Goal: Task Accomplishment & Management: Manage account settings

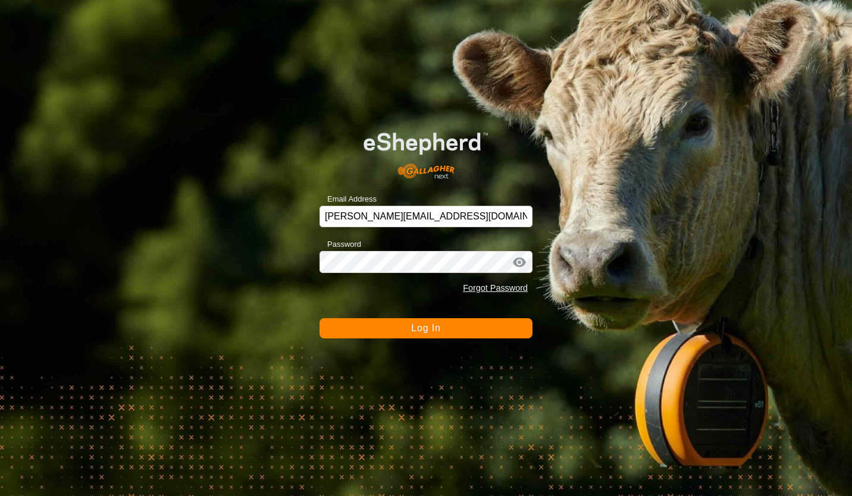
click at [385, 338] on button "Log In" at bounding box center [425, 328] width 213 height 20
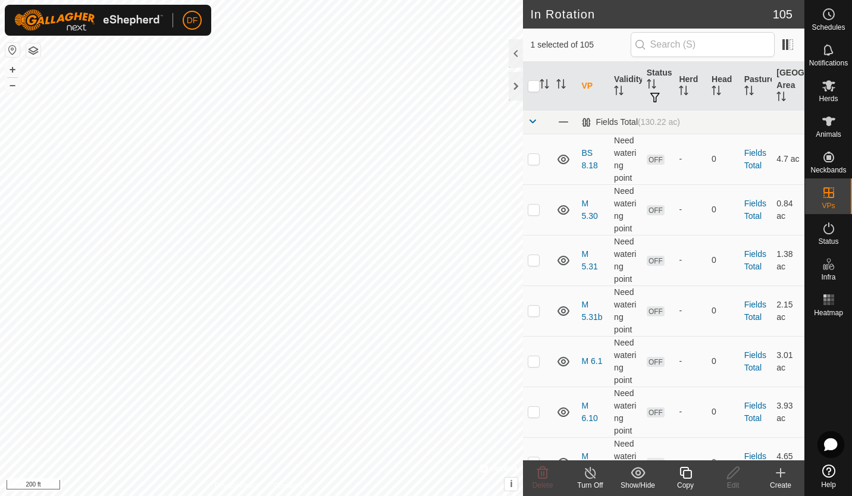
click at [685, 476] on icon at bounding box center [685, 473] width 15 height 14
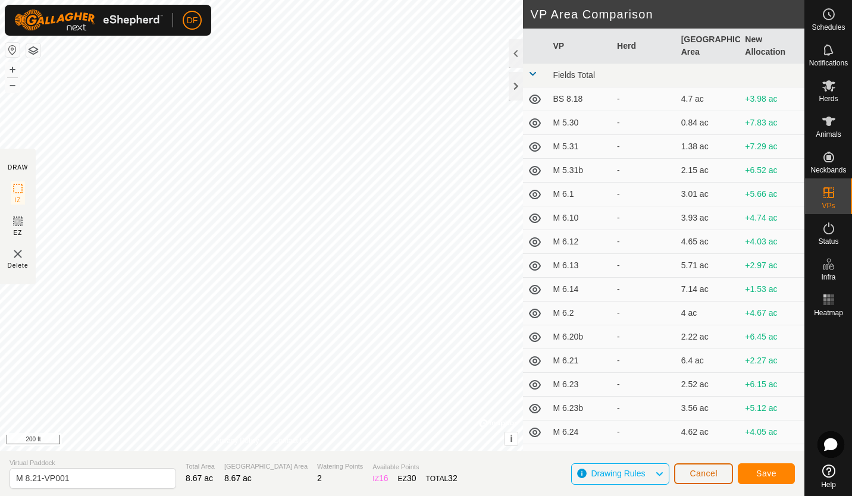
click at [708, 469] on span "Cancel" at bounding box center [703, 474] width 28 height 10
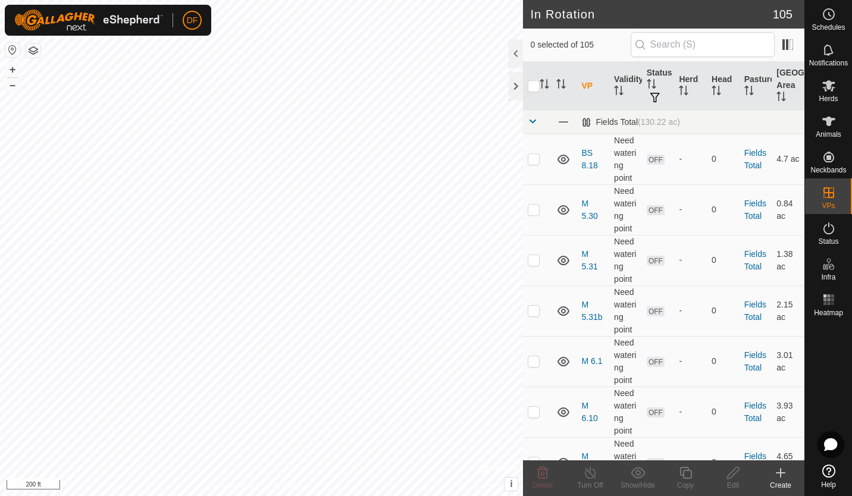
checkbox input "true"
click at [684, 476] on icon at bounding box center [685, 473] width 15 height 14
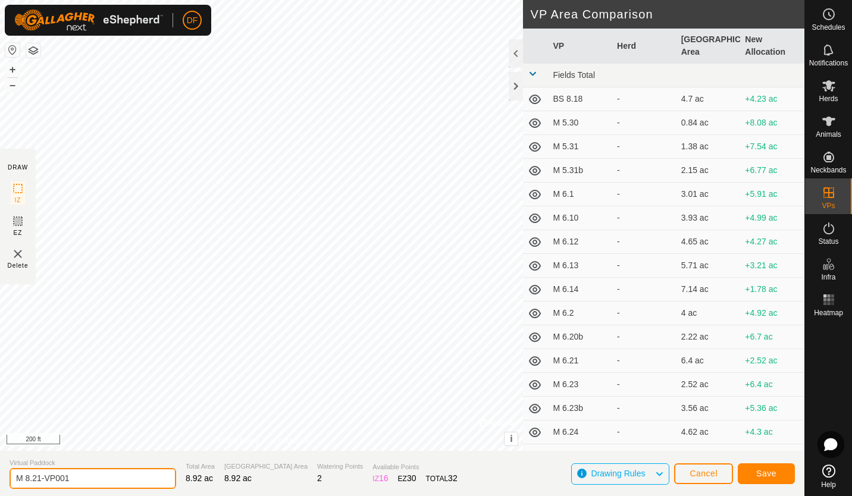
drag, startPoint x: 77, startPoint y: 484, endPoint x: 1, endPoint y: 476, distance: 75.9
click at [1, 476] on section "Virtual Paddock M 8.21-VP001 Total Area 8.92 ac Grazing Area 8.92 ac Watering P…" at bounding box center [402, 473] width 804 height 45
type input "8.25"
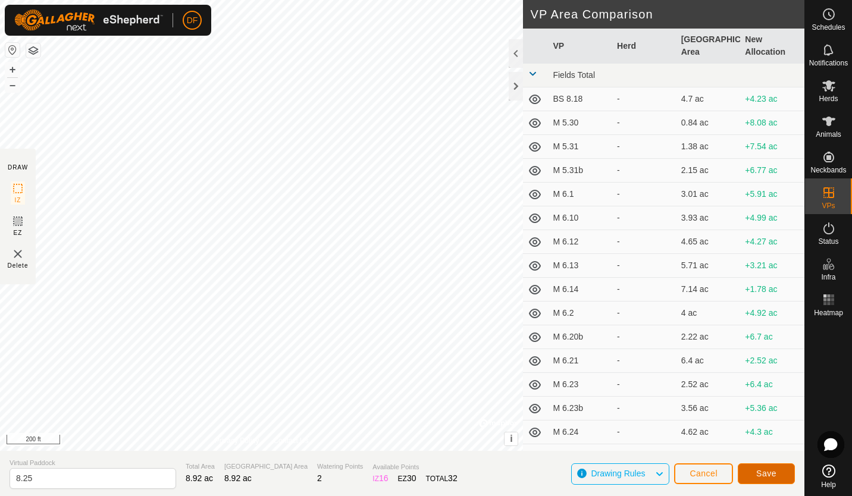
click at [770, 470] on span "Save" at bounding box center [766, 474] width 20 height 10
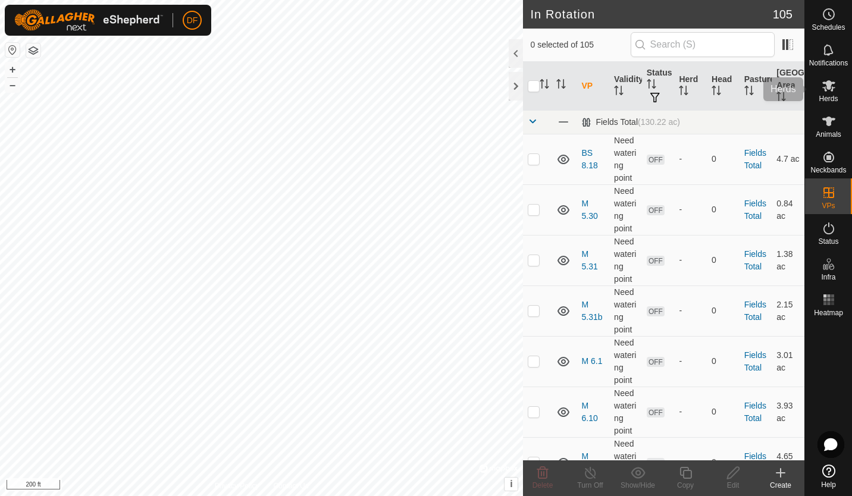
click at [826, 90] on icon at bounding box center [828, 85] width 13 height 11
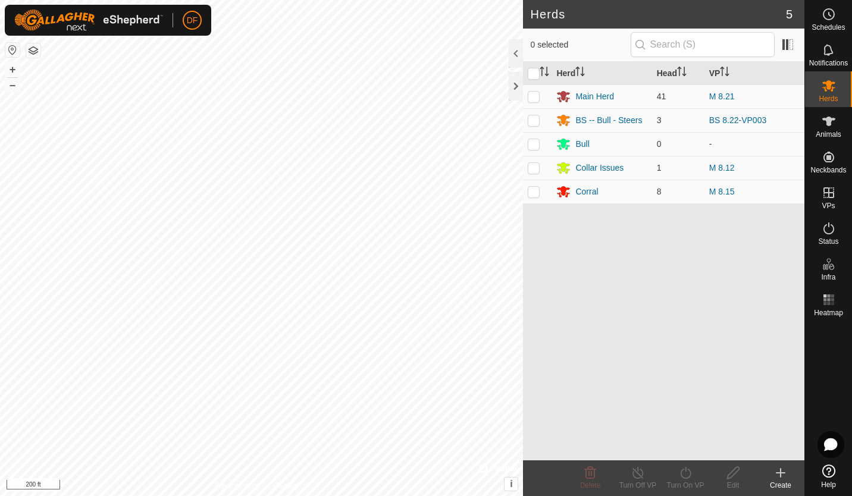
click at [535, 94] on p-checkbox at bounding box center [534, 97] width 12 height 10
checkbox input "true"
click at [642, 478] on line at bounding box center [638, 474] width 10 height 10
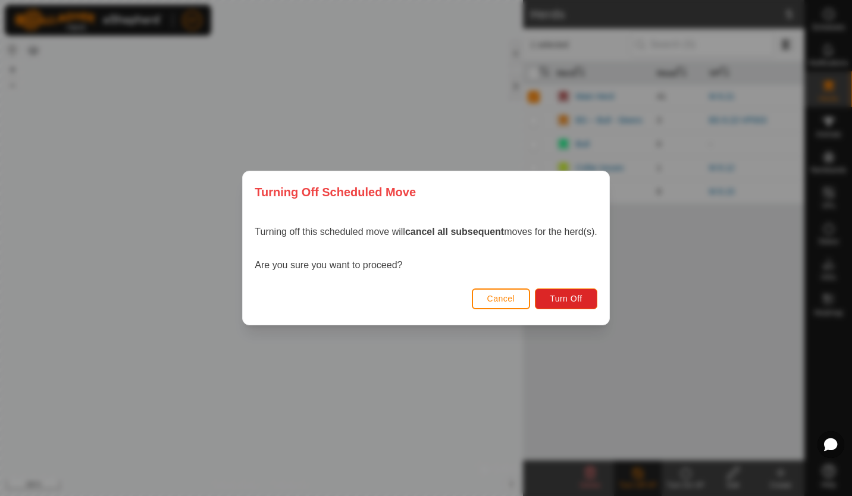
click at [500, 301] on span "Cancel" at bounding box center [501, 299] width 28 height 10
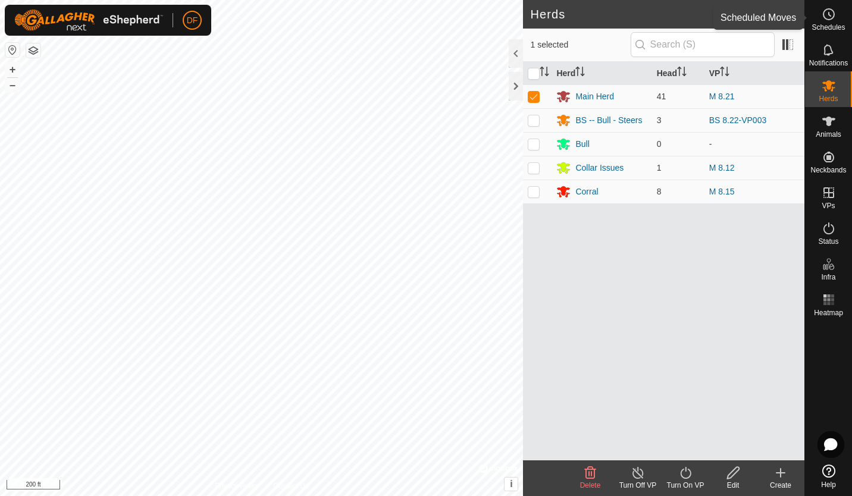
click at [830, 20] on icon at bounding box center [828, 14] width 14 height 14
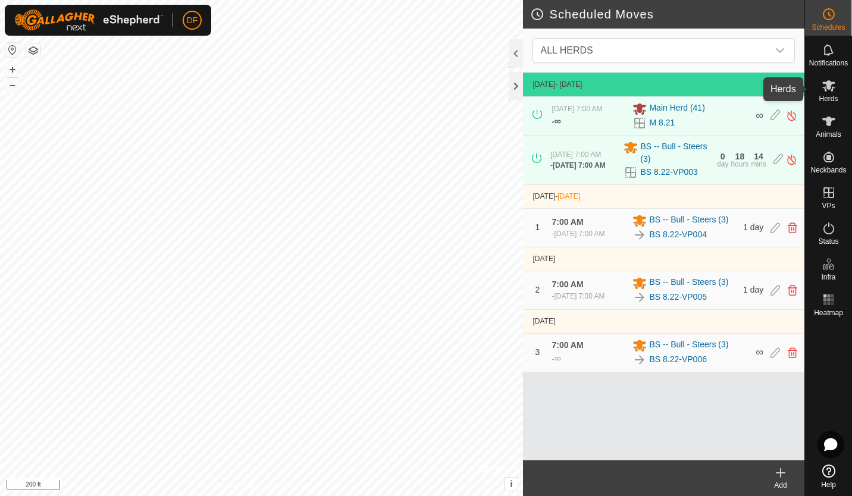
click at [833, 85] on icon at bounding box center [828, 86] width 14 height 14
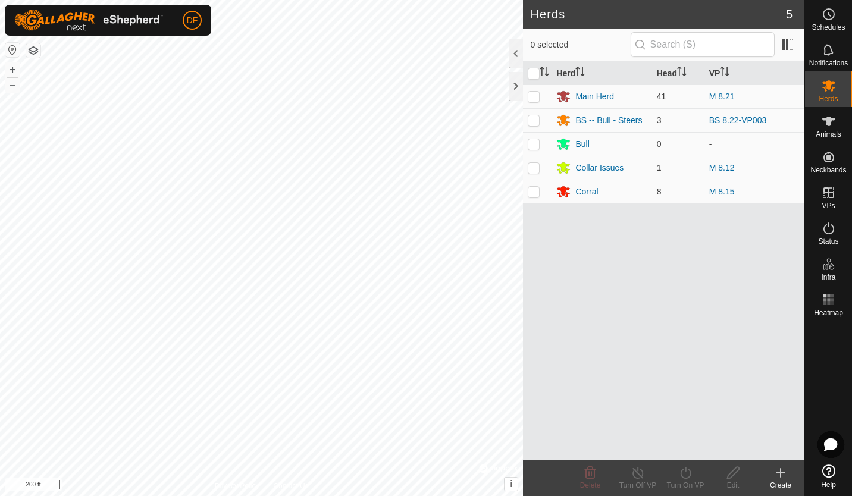
click at [531, 95] on p-checkbox at bounding box center [534, 97] width 12 height 10
checkbox input "true"
click at [688, 472] on icon at bounding box center [685, 473] width 15 height 14
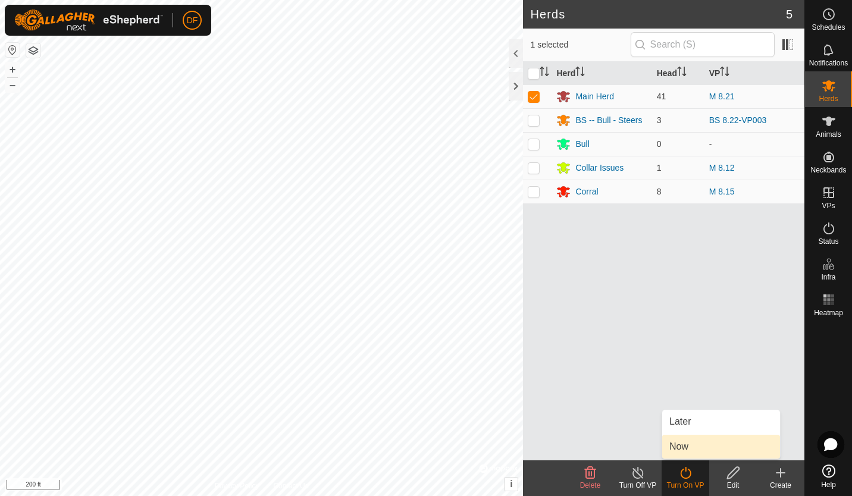
click at [682, 445] on link "Now" at bounding box center [721, 447] width 118 height 24
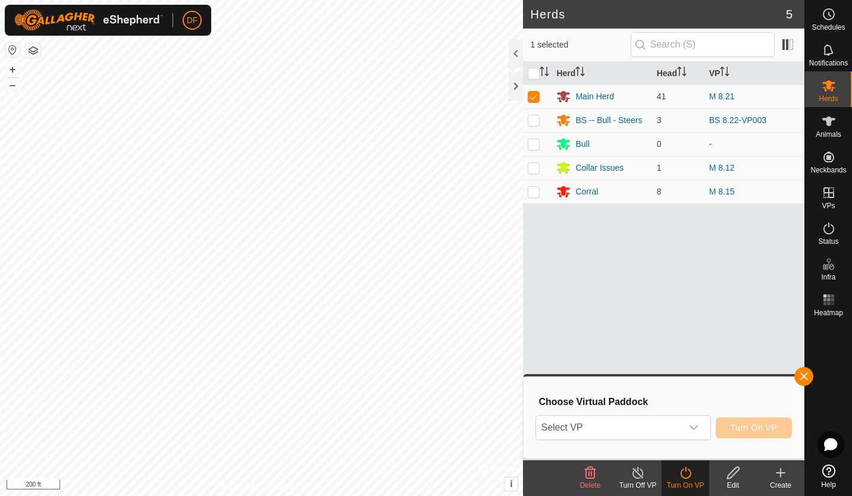
click at [694, 425] on icon "dropdown trigger" at bounding box center [694, 428] width 10 height 10
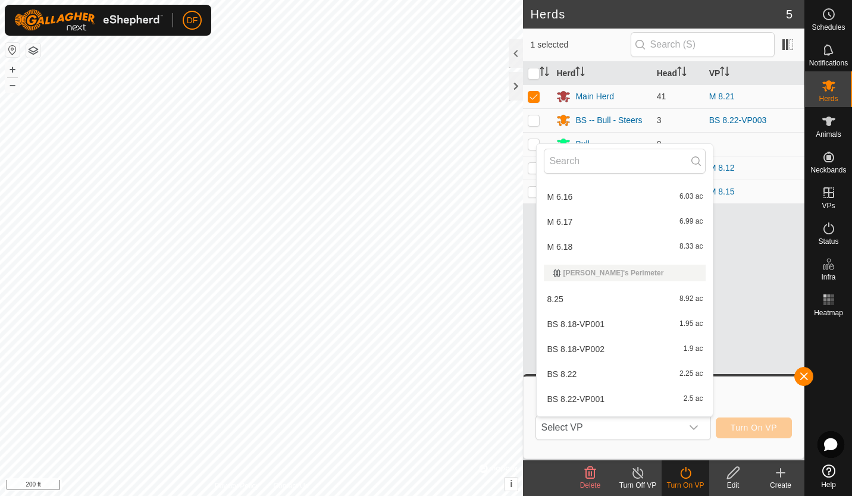
scroll to position [1850, 0]
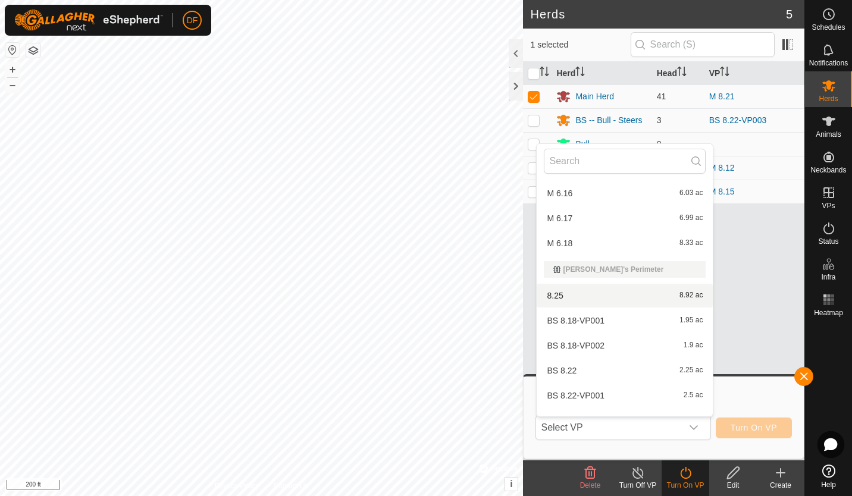
click at [565, 295] on li "8.25 8.92 ac" at bounding box center [625, 296] width 176 height 24
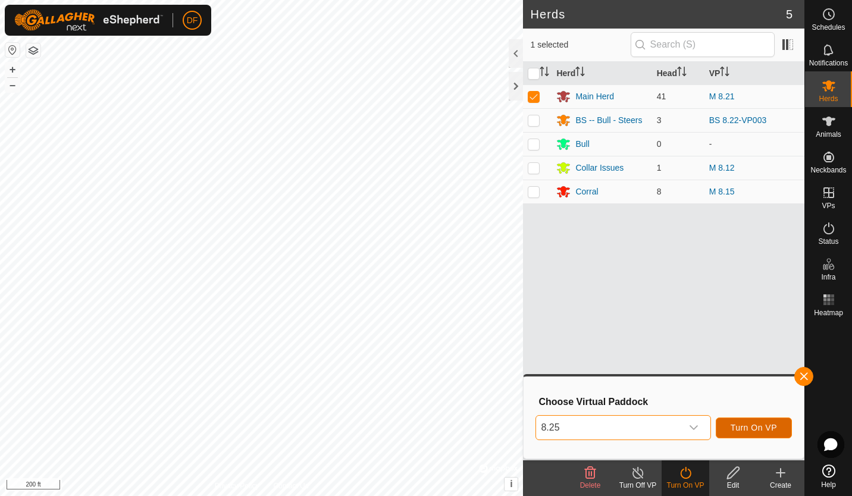
click at [757, 428] on span "Turn On VP" at bounding box center [753, 428] width 46 height 10
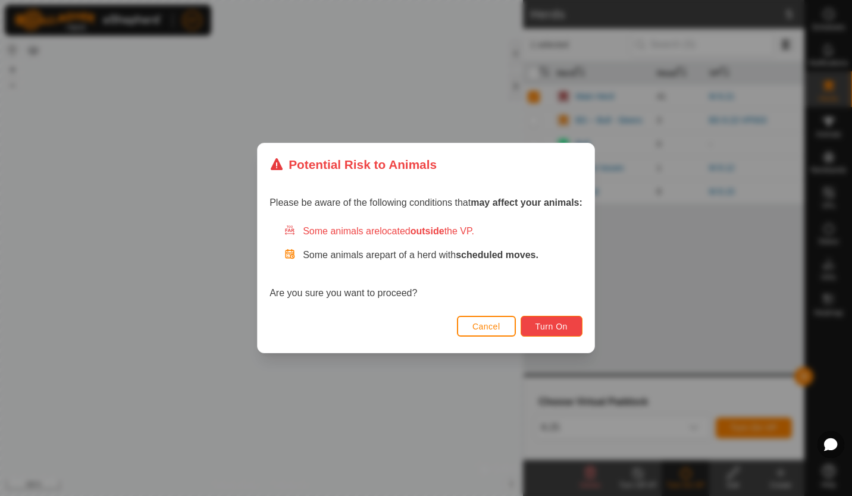
click at [552, 328] on span "Turn On" at bounding box center [551, 327] width 32 height 10
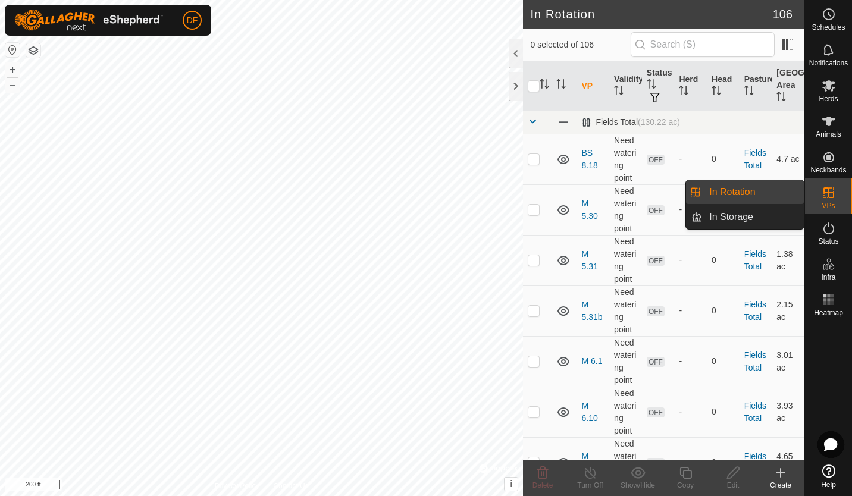
click at [828, 194] on icon at bounding box center [828, 192] width 11 height 11
click at [762, 193] on link "In Rotation" at bounding box center [753, 192] width 102 height 24
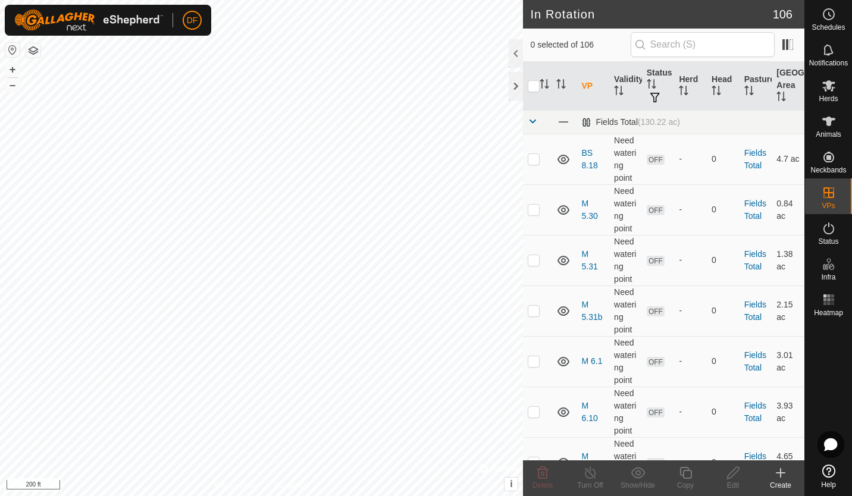
checkbox input "true"
click at [684, 470] on icon at bounding box center [685, 473] width 12 height 12
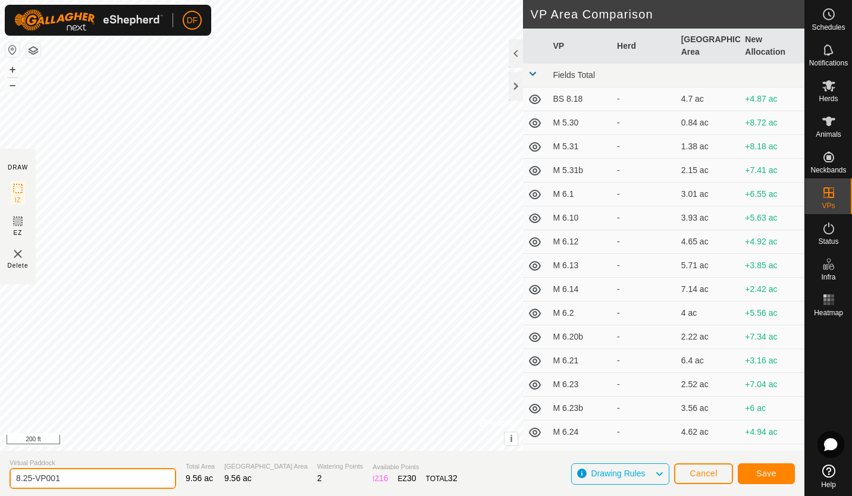
click at [76, 478] on input "8.25-VP001" at bounding box center [93, 478] width 167 height 21
type input "8.27"
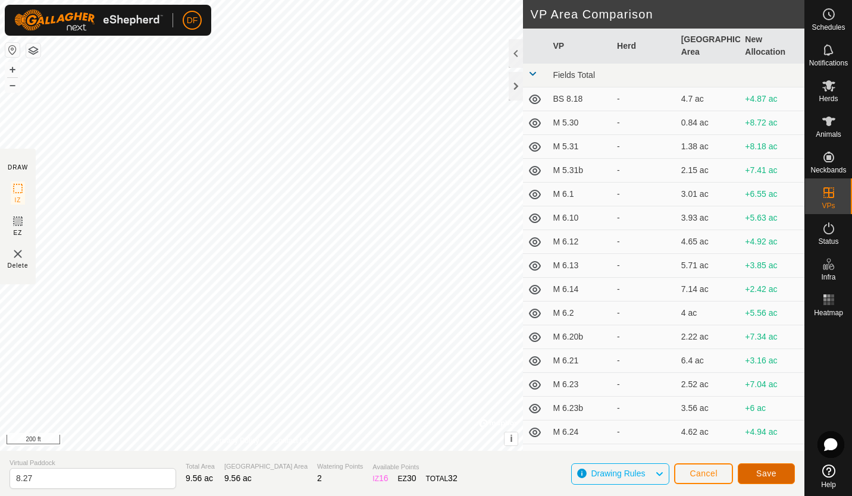
click at [760, 475] on span "Save" at bounding box center [766, 474] width 20 height 10
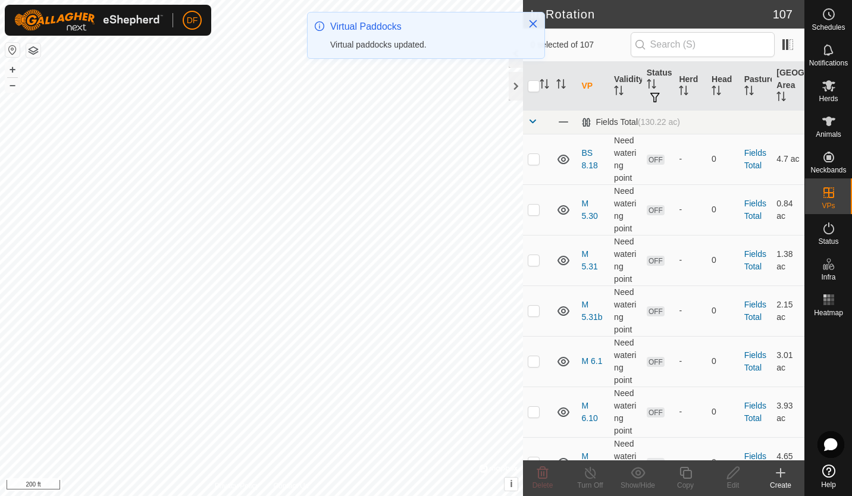
checkbox input "true"
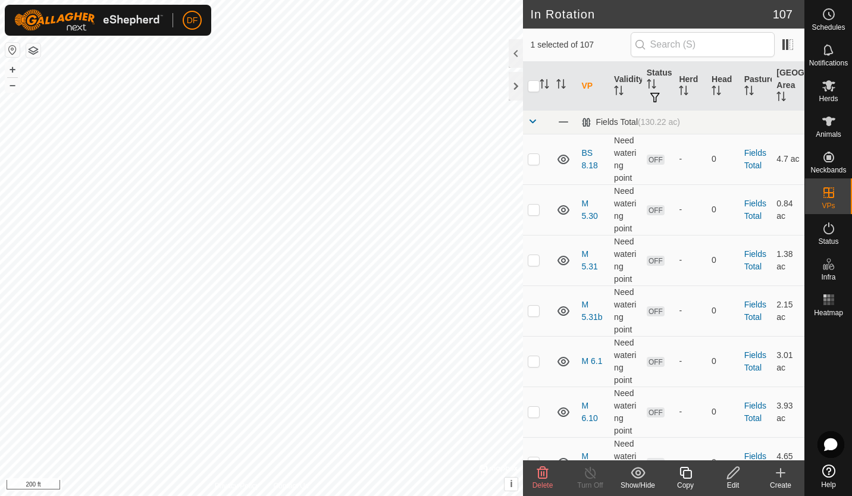
click at [688, 476] on icon at bounding box center [685, 473] width 15 height 14
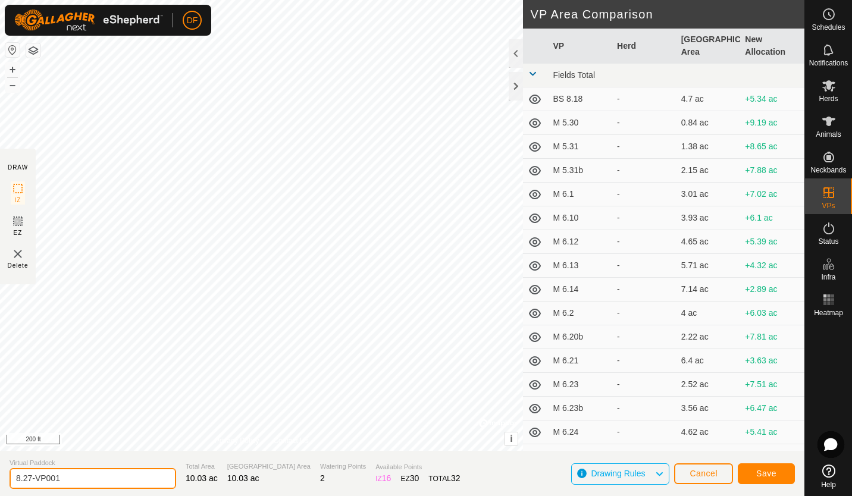
click at [67, 478] on input "8.27-VP001" at bounding box center [93, 478] width 167 height 21
type input "8.28"
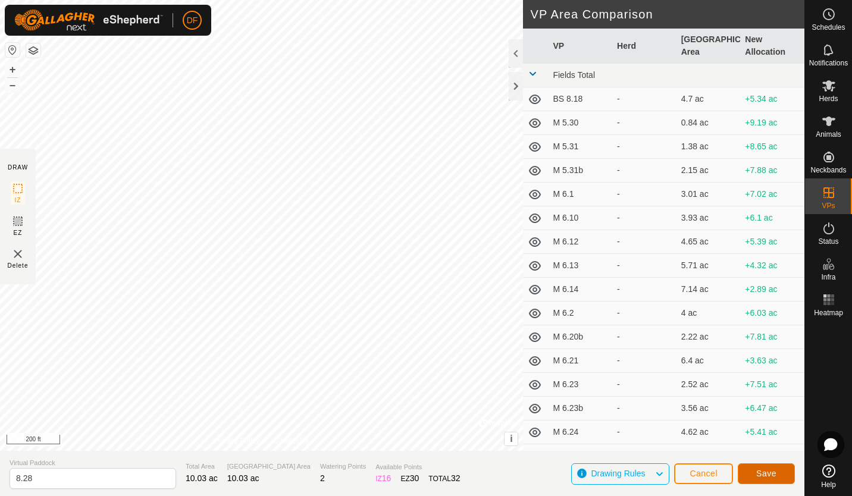
click at [765, 470] on span "Save" at bounding box center [766, 474] width 20 height 10
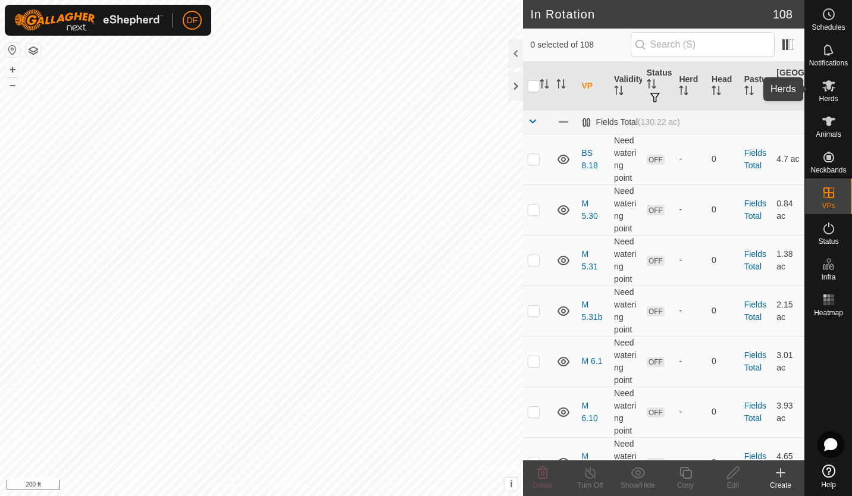
click at [829, 90] on icon at bounding box center [828, 86] width 14 height 14
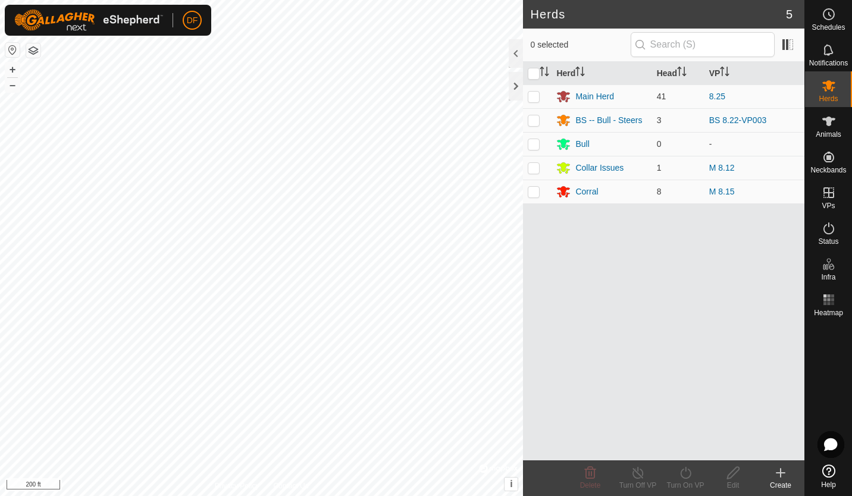
click at [534, 95] on p-checkbox at bounding box center [534, 97] width 12 height 10
checkbox input "true"
click at [683, 476] on icon at bounding box center [685, 473] width 15 height 14
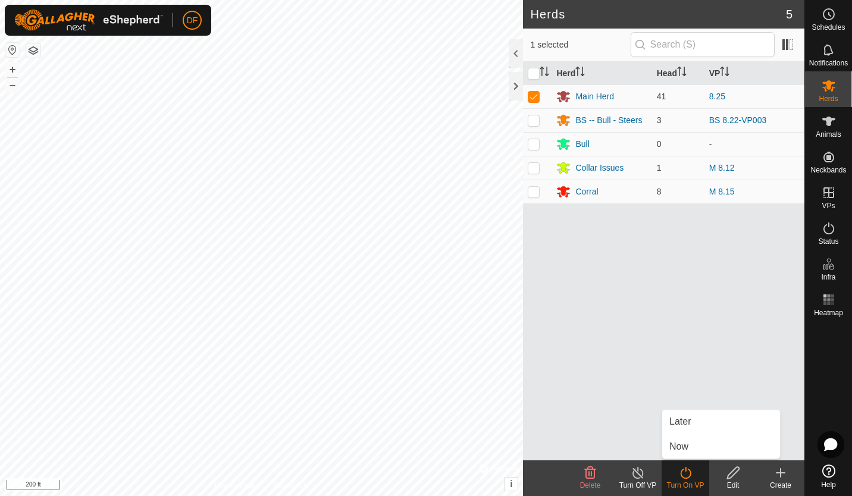
click at [682, 420] on link "Later" at bounding box center [721, 422] width 118 height 24
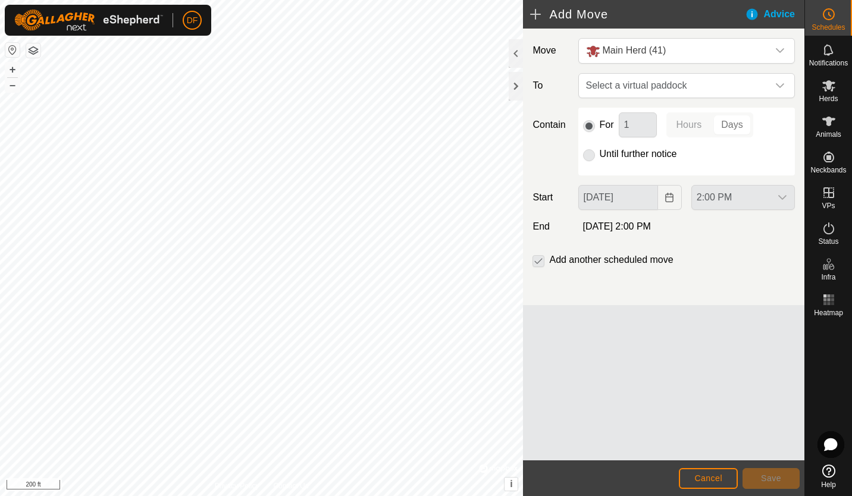
click at [782, 85] on icon "dropdown trigger" at bounding box center [780, 85] width 8 height 5
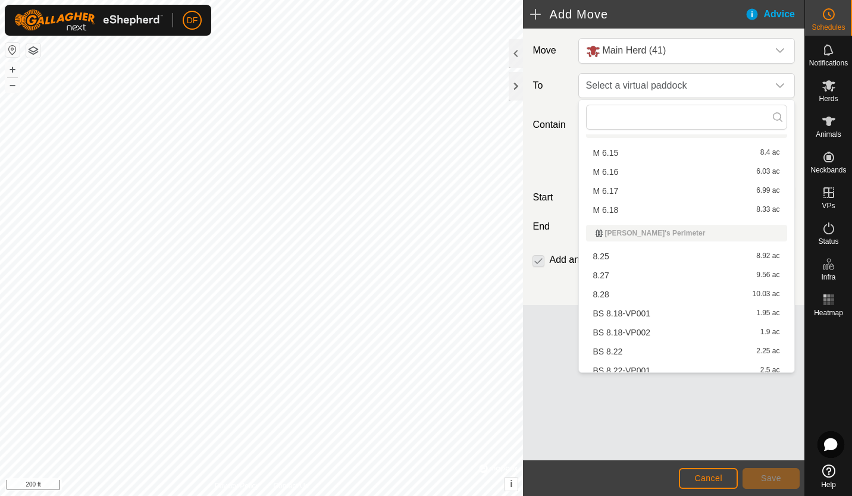
scroll to position [1411, 0]
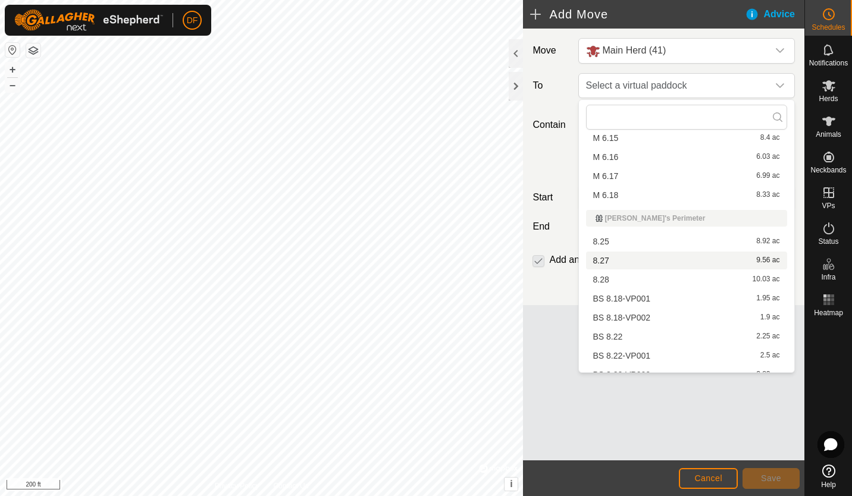
click at [616, 266] on li "8.27 9.56 ac" at bounding box center [686, 261] width 201 height 18
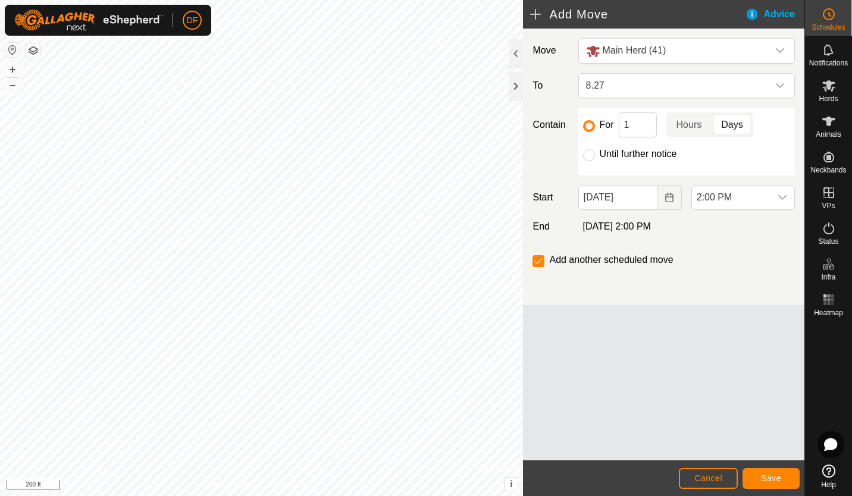
click at [667, 200] on icon "Choose Date" at bounding box center [669, 198] width 10 height 10
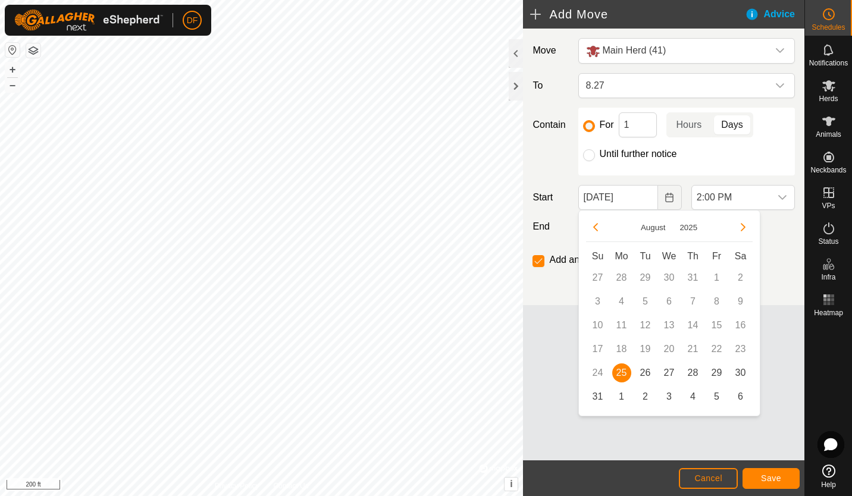
click at [667, 371] on span "27" at bounding box center [669, 372] width 19 height 19
type input "[DATE]"
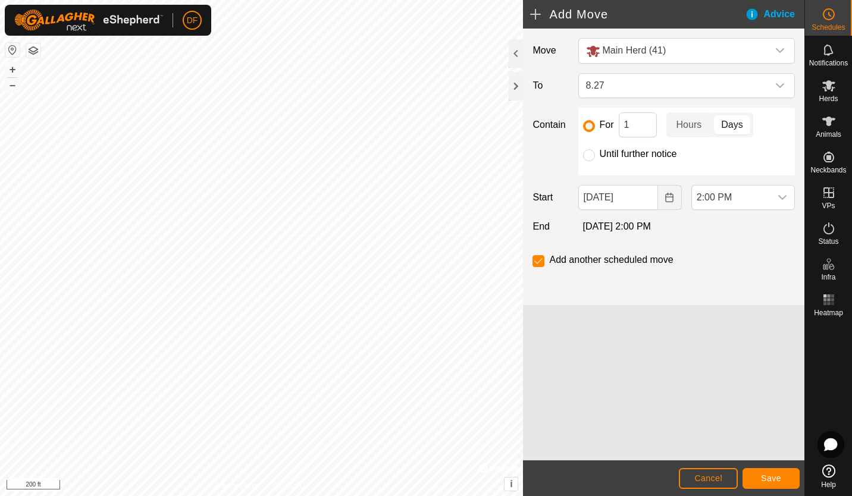
click at [782, 197] on icon "dropdown trigger" at bounding box center [782, 198] width 10 height 10
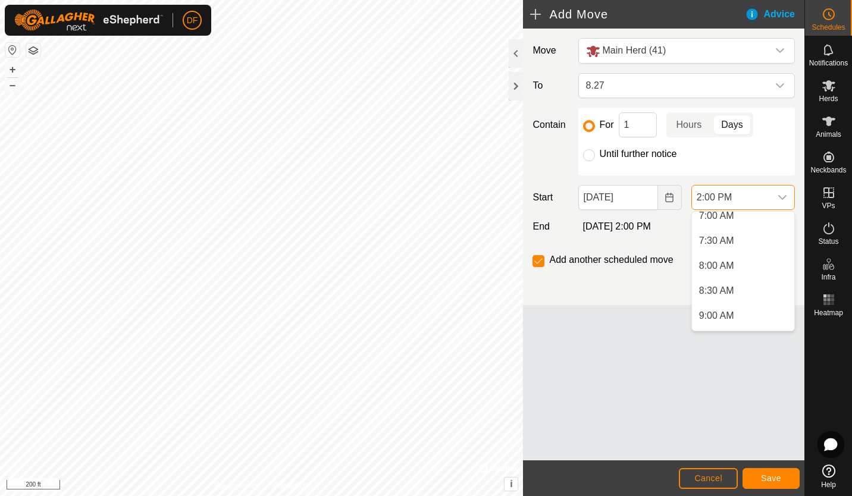
scroll to position [343, 0]
click at [737, 230] on li "7:00 AM" at bounding box center [743, 231] width 102 height 24
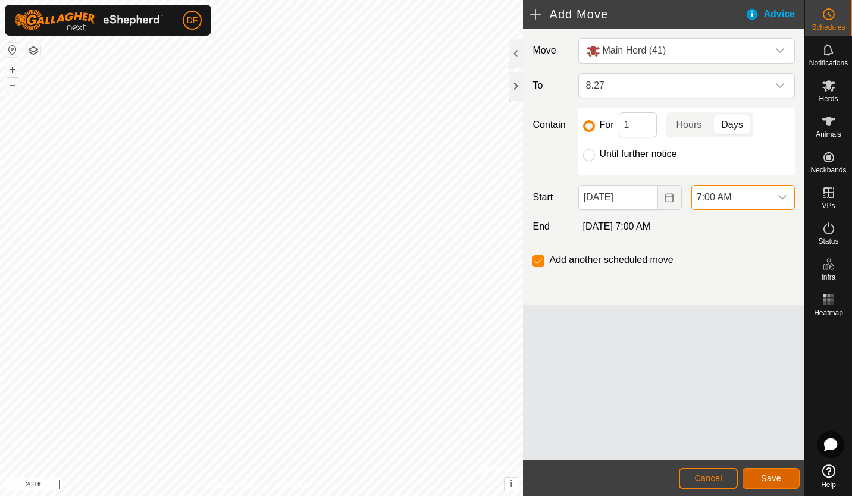
click at [770, 477] on span "Save" at bounding box center [771, 478] width 20 height 10
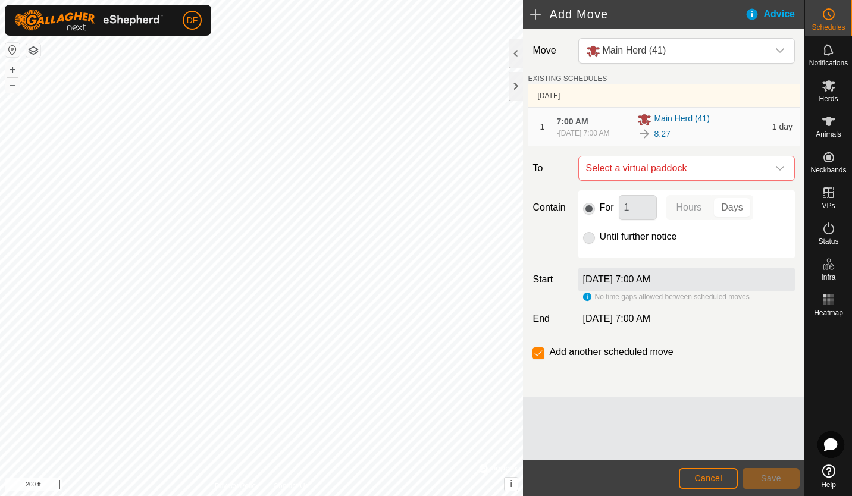
click at [780, 171] on icon "dropdown trigger" at bounding box center [780, 169] width 10 height 10
click at [640, 259] on li "8.28 10.03 ac" at bounding box center [686, 259] width 201 height 18
click at [589, 244] on input "Until further notice" at bounding box center [589, 238] width 12 height 12
radio input "true"
checkbox input "false"
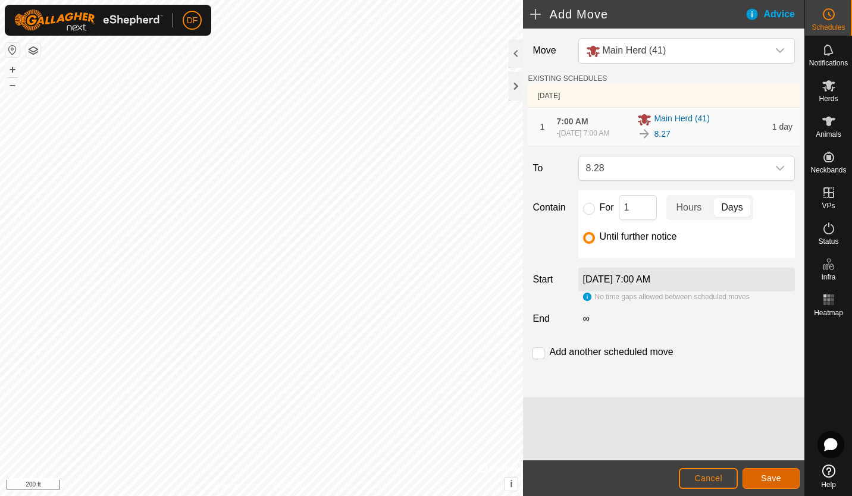
click at [777, 475] on span "Save" at bounding box center [771, 478] width 20 height 10
